Goal: Transaction & Acquisition: Book appointment/travel/reservation

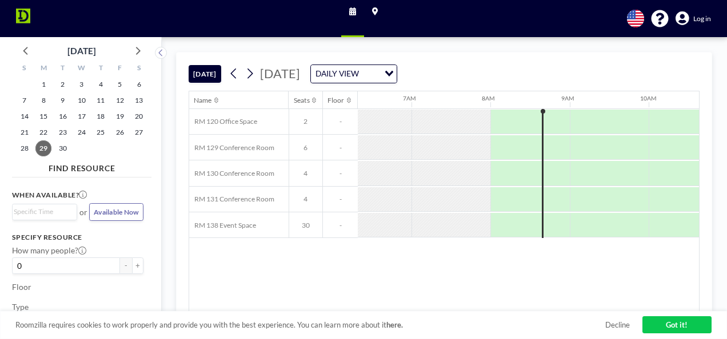
scroll to position [0, 520]
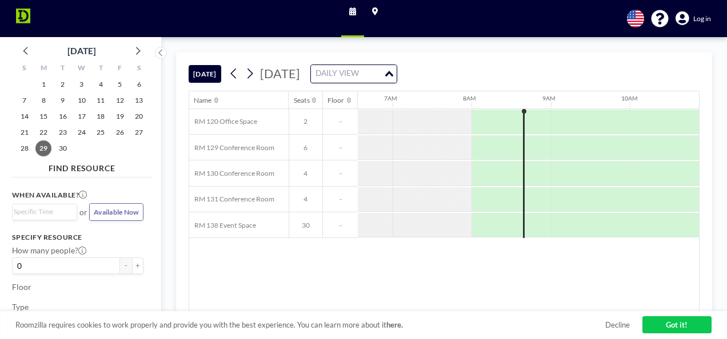
click at [393, 71] on icon "Search for option" at bounding box center [389, 74] width 8 height 6
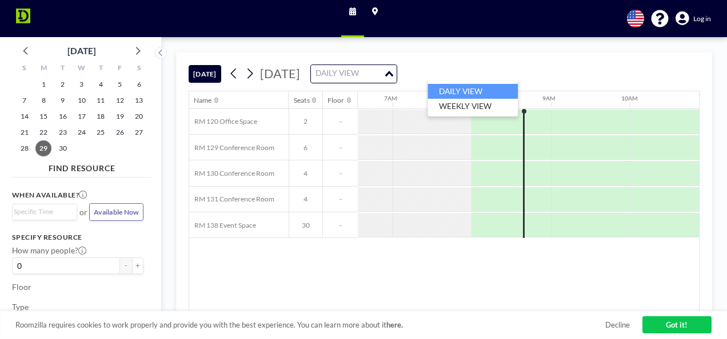
click at [393, 71] on icon "Search for option" at bounding box center [389, 74] width 8 height 6
click at [397, 76] on div "DAILY VIEW Loading..." at bounding box center [354, 74] width 86 height 18
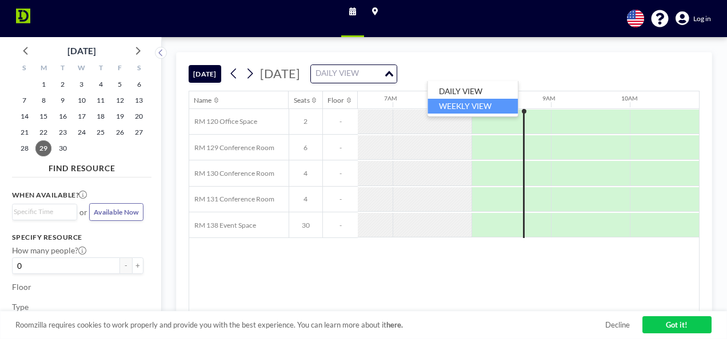
click at [483, 102] on li "WEEKLY VIEW" at bounding box center [472, 106] width 90 height 15
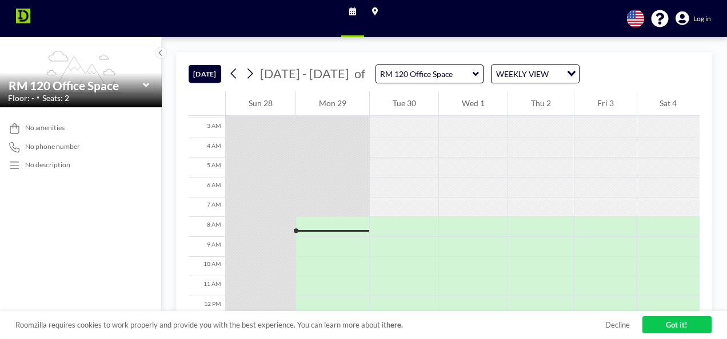
scroll to position [114, 0]
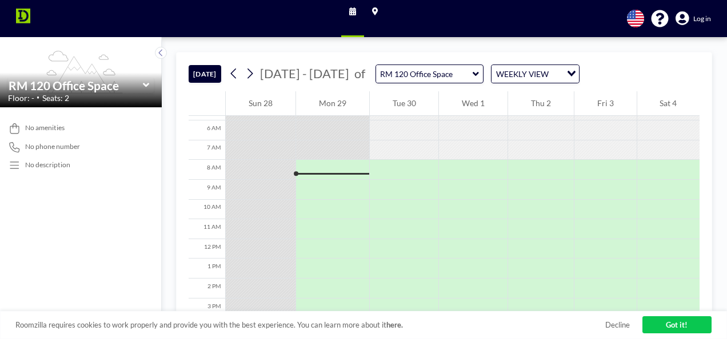
click at [550, 67] on div "WEEKLY VIEW Loading..." at bounding box center [534, 74] width 87 height 18
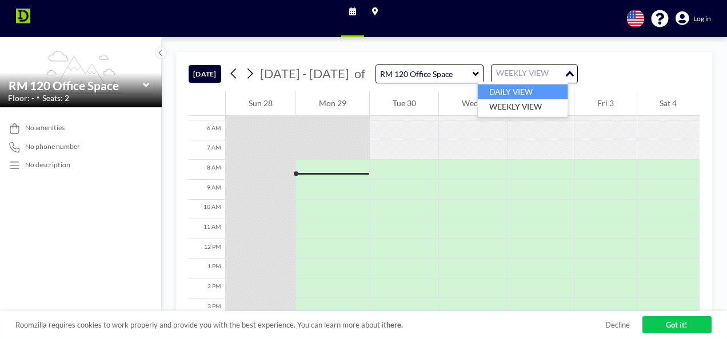
click at [520, 89] on li "DAILY VIEW" at bounding box center [523, 92] width 90 height 15
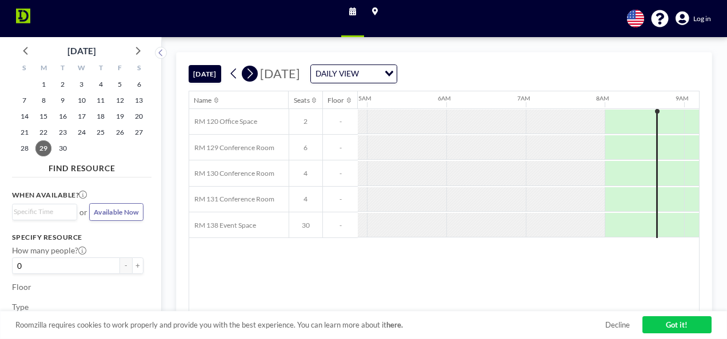
scroll to position [0, 520]
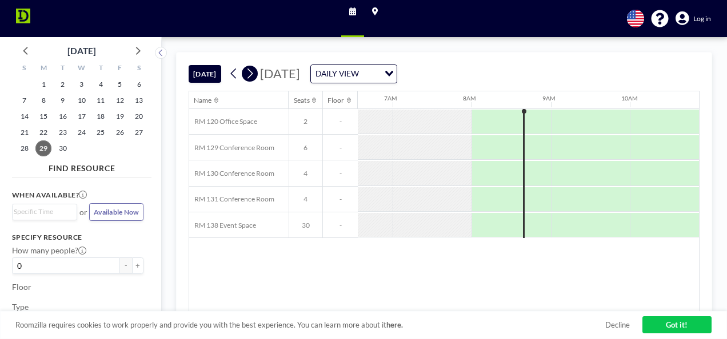
click at [249, 74] on icon at bounding box center [249, 73] width 9 height 15
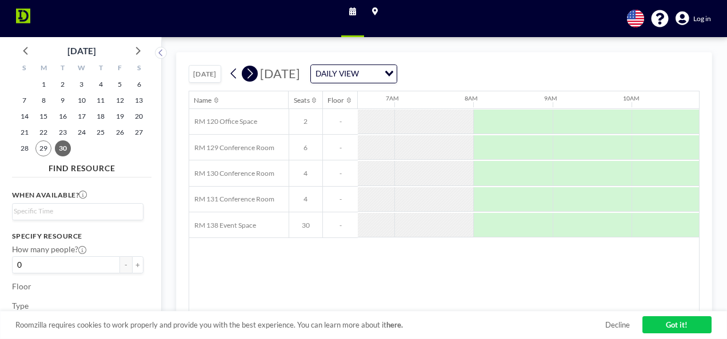
click at [249, 74] on icon at bounding box center [249, 73] width 9 height 15
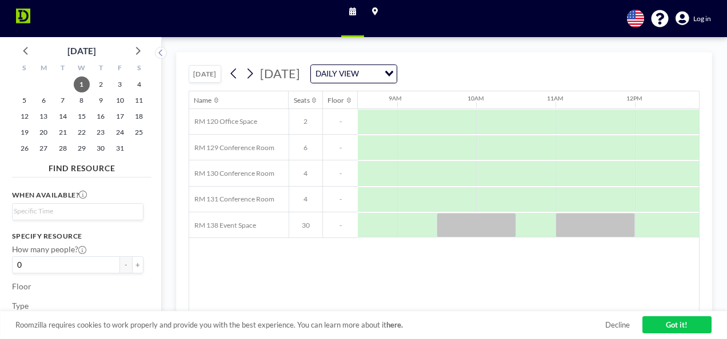
scroll to position [0, 671]
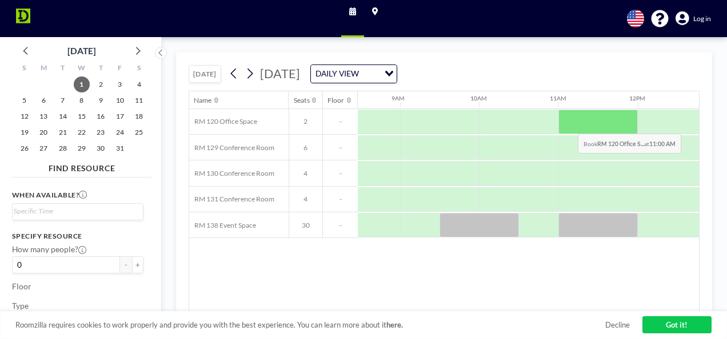
click at [569, 124] on div at bounding box center [597, 122] width 79 height 25
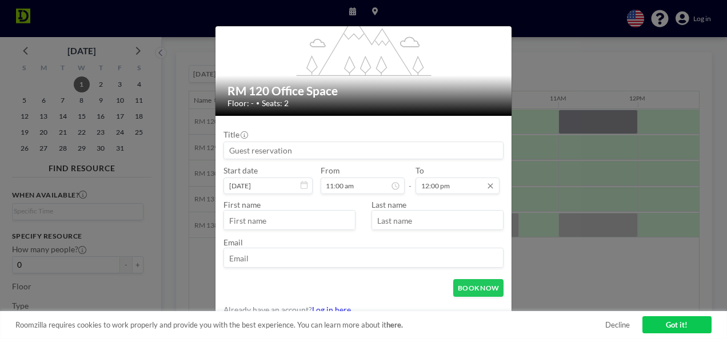
scroll to position [226, 0]
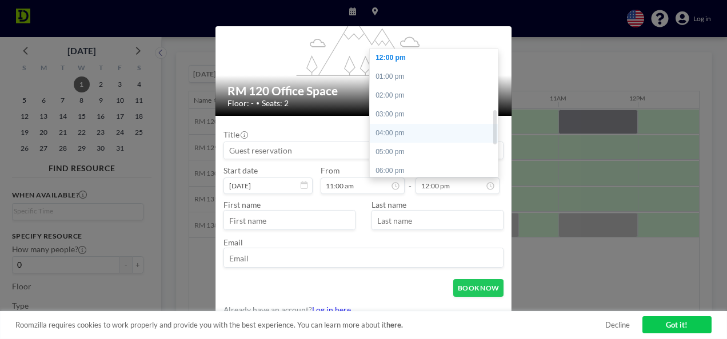
click at [387, 131] on div "04:00 pm" at bounding box center [437, 133] width 134 height 19
type input "04:00 pm"
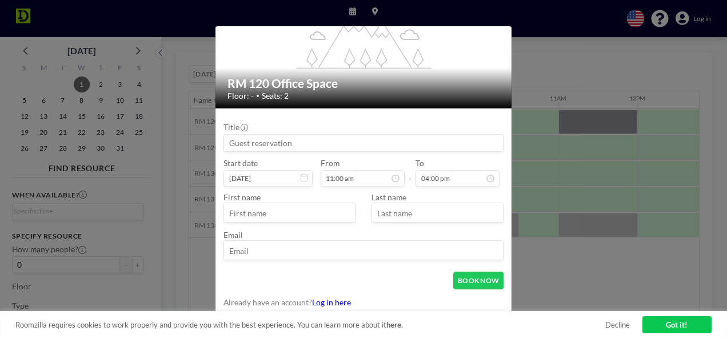
scroll to position [207, 0]
click at [274, 215] on input "text" at bounding box center [289, 213] width 131 height 17
type input "[PERSON_NAME]"
click at [283, 250] on input "email" at bounding box center [363, 251] width 279 height 17
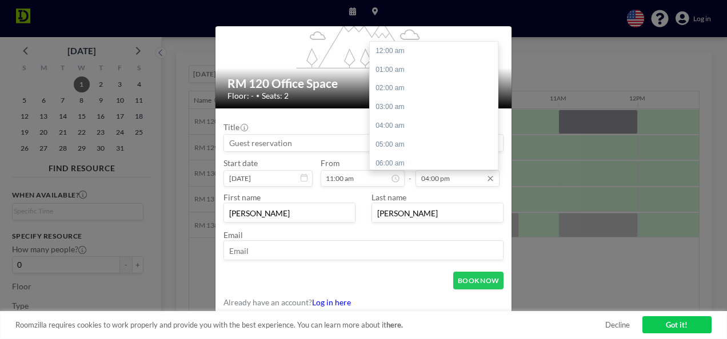
scroll to position [302, 0]
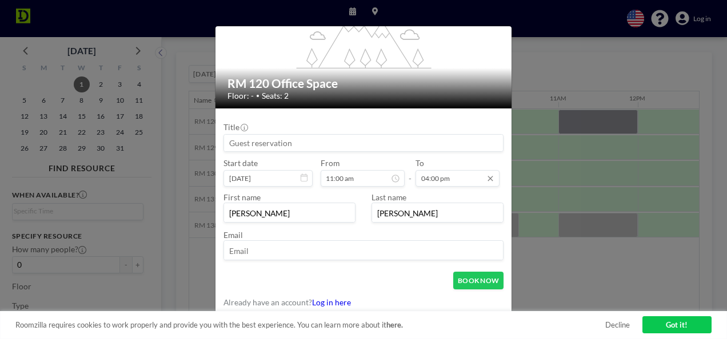
type input "[PERSON_NAME][EMAIL_ADDRESS][DOMAIN_NAME]"
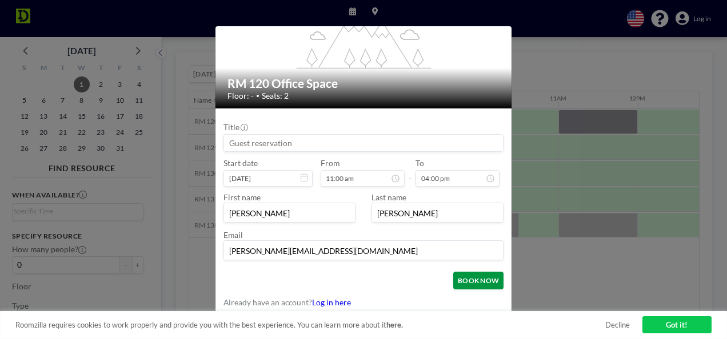
click at [463, 278] on button "BOOK NOW" at bounding box center [478, 281] width 50 height 18
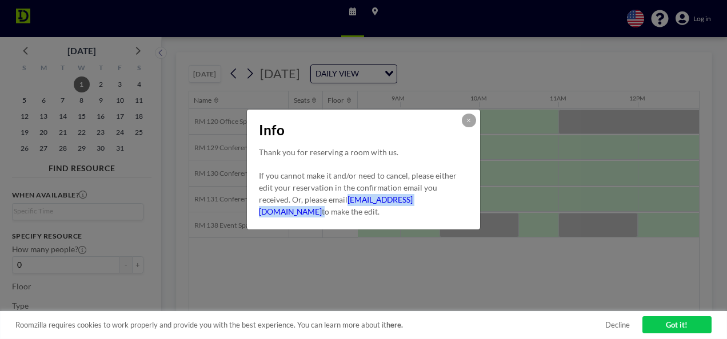
drag, startPoint x: 375, startPoint y: 211, endPoint x: 257, endPoint y: 209, distance: 117.7
click at [257, 209] on div "Thank you for reserving a room with us. If you cannot make it and/or need to ca…" at bounding box center [363, 188] width 233 height 83
copy p "[EMAIL_ADDRESS][DOMAIN_NAME]"
